Goal: Navigation & Orientation: Find specific page/section

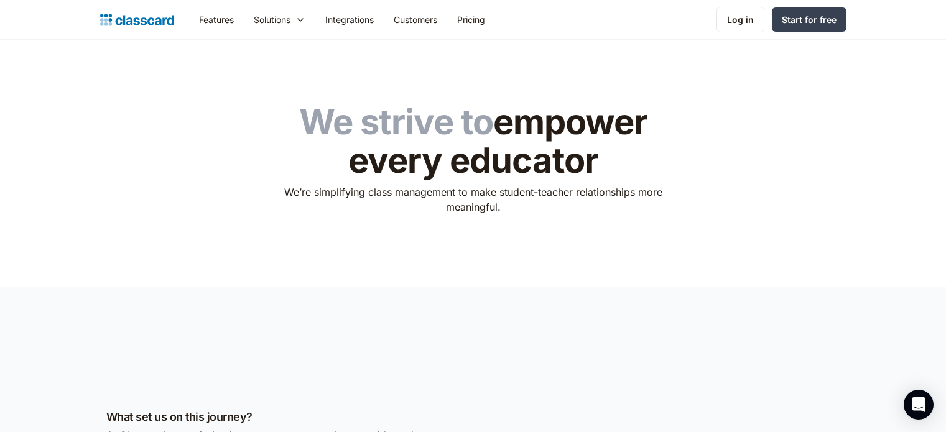
click at [114, 18] on img "home" at bounding box center [137, 19] width 74 height 17
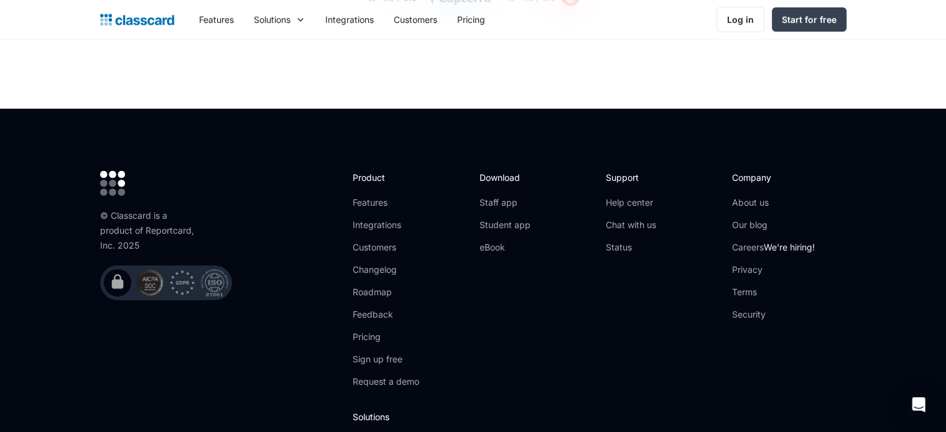
scroll to position [3979, 0]
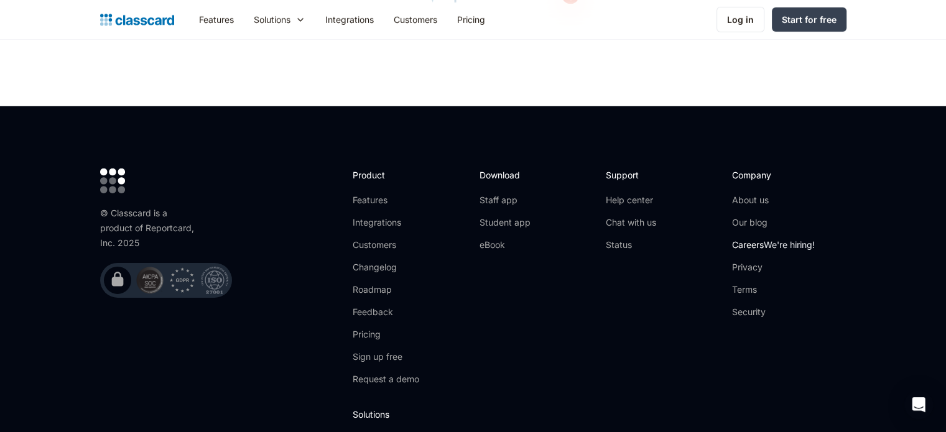
click at [739, 239] on link "Careers We're hiring!" at bounding box center [773, 245] width 83 height 12
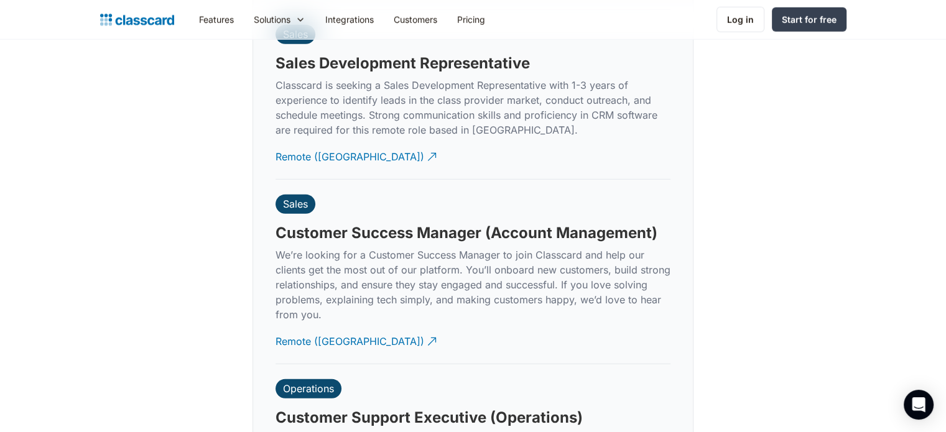
scroll to position [3446, 0]
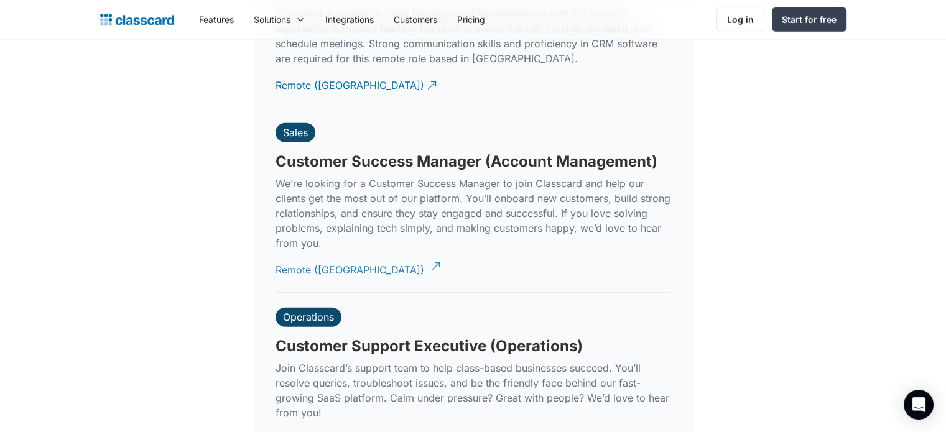
click at [291, 253] on div "Remote ([GEOGRAPHIC_DATA])" at bounding box center [349, 265] width 149 height 24
